Goal: Navigation & Orientation: Go to known website

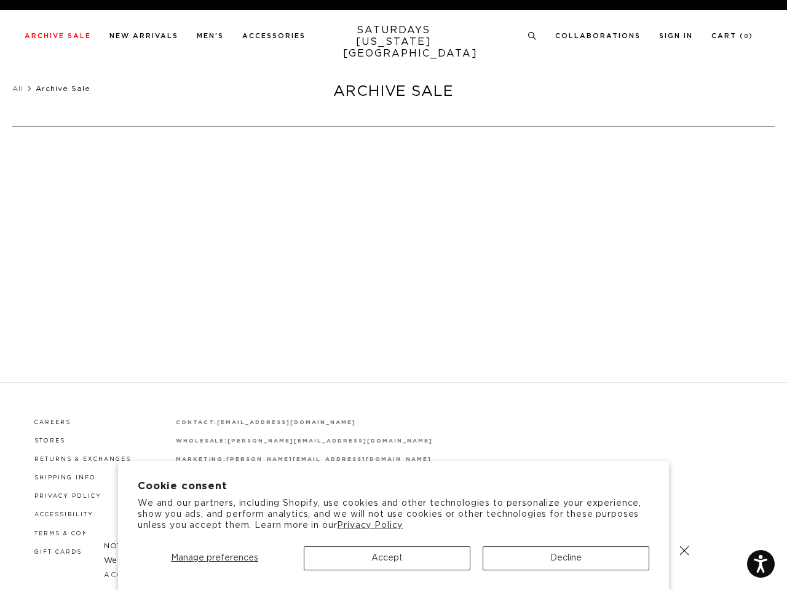
click at [393, 295] on div at bounding box center [394, 305] width 298 height 25
click at [215, 558] on span "Manage preferences" at bounding box center [214, 558] width 87 height 9
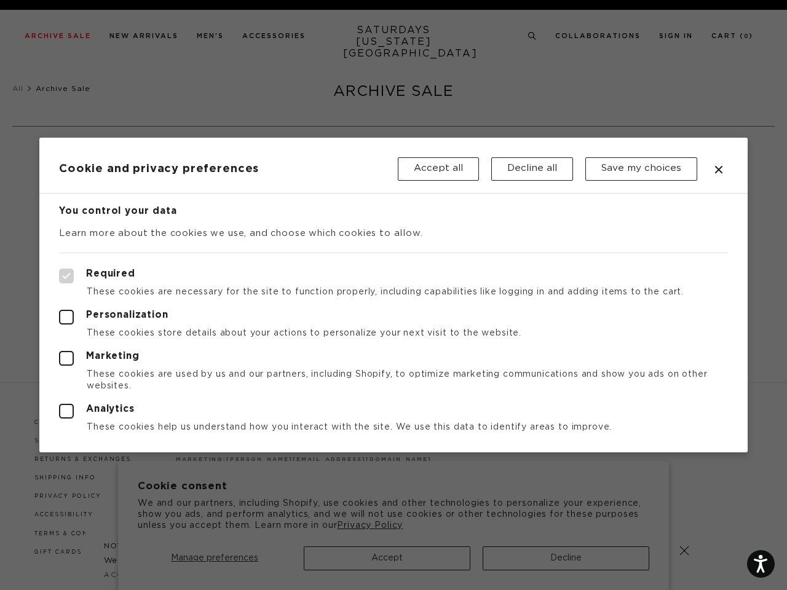
click at [387, 558] on div at bounding box center [393, 295] width 787 height 590
click at [565, 558] on div at bounding box center [393, 295] width 787 height 590
click at [526, 270] on label "Required" at bounding box center [393, 276] width 669 height 15
click at [60, 269] on input "Required" at bounding box center [59, 269] width 1 height 1
checkbox input "true"
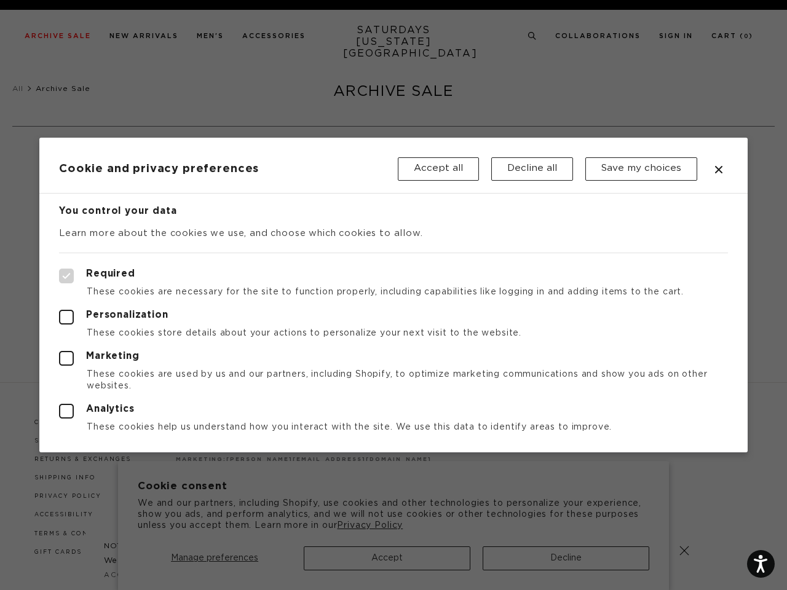
click at [532, 36] on div at bounding box center [393, 295] width 787 height 590
click at [146, 149] on header "Cookie and privacy preferences Accept all Decline all Save my choices" at bounding box center [393, 166] width 708 height 56
click at [684, 551] on div at bounding box center [393, 295] width 787 height 590
